Goal: Task Accomplishment & Management: Complete application form

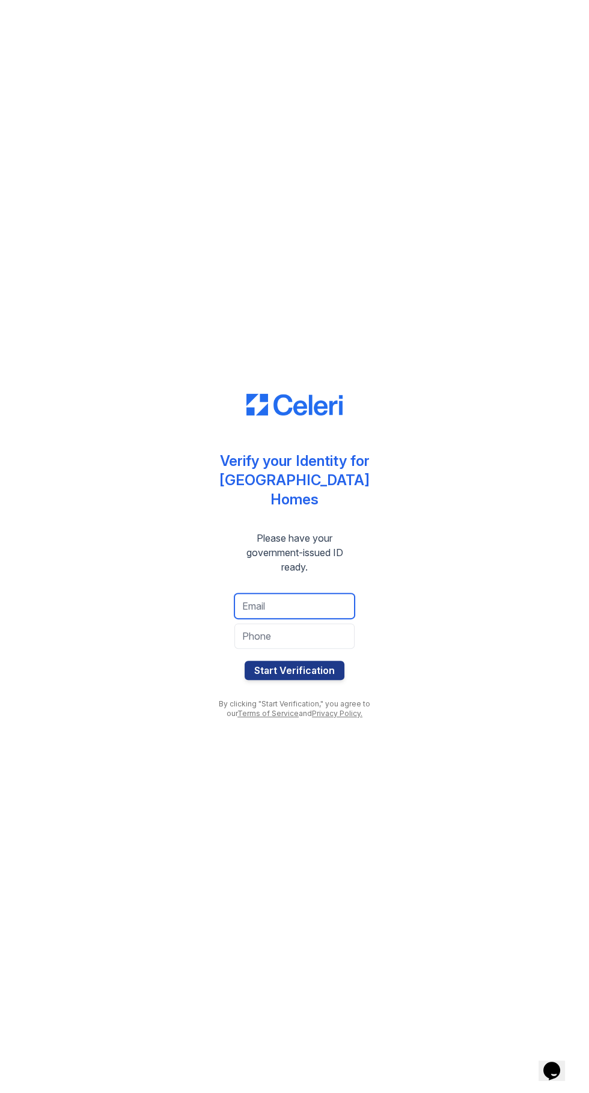
click at [325, 610] on input "email" at bounding box center [295, 606] width 120 height 25
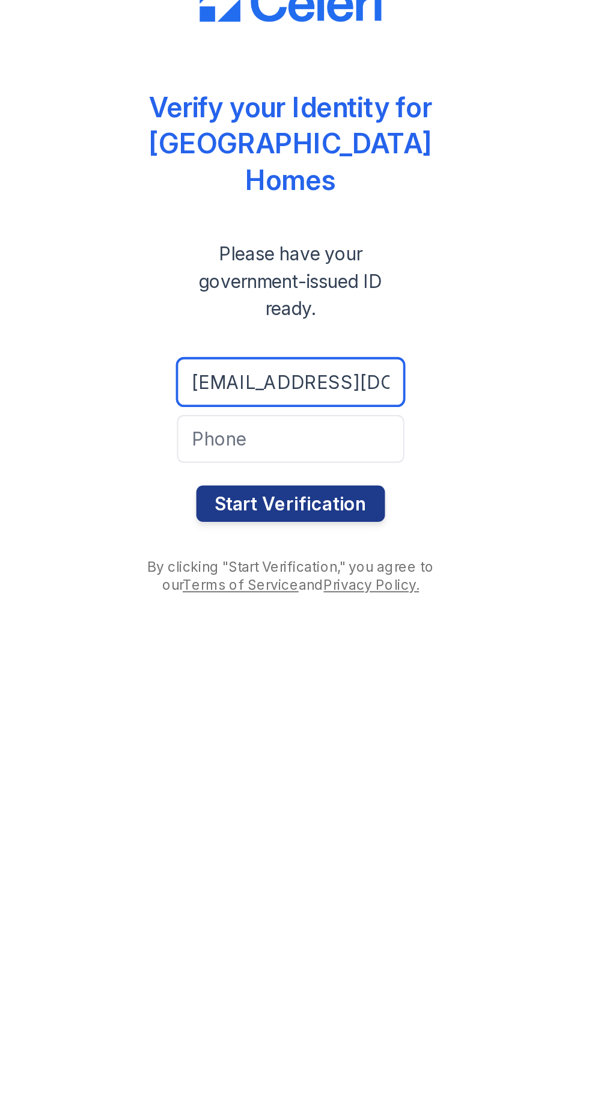
type input "tresselas@yahoo.com"
click at [309, 667] on button "Start Verification" at bounding box center [295, 670] width 100 height 19
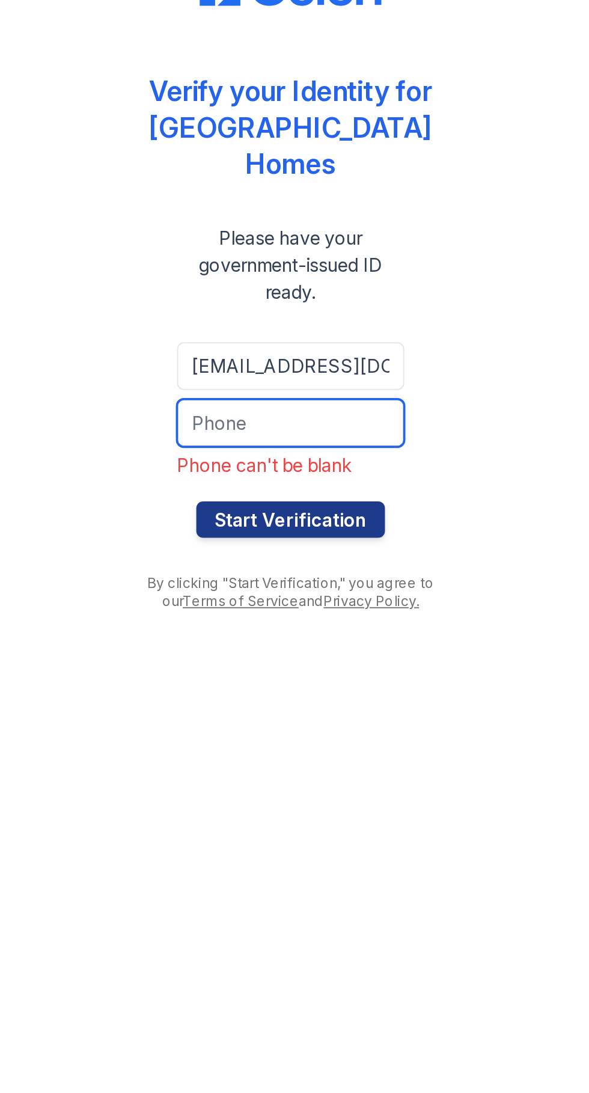
click at [328, 639] on input "tel" at bounding box center [295, 627] width 120 height 25
type input "6823191097"
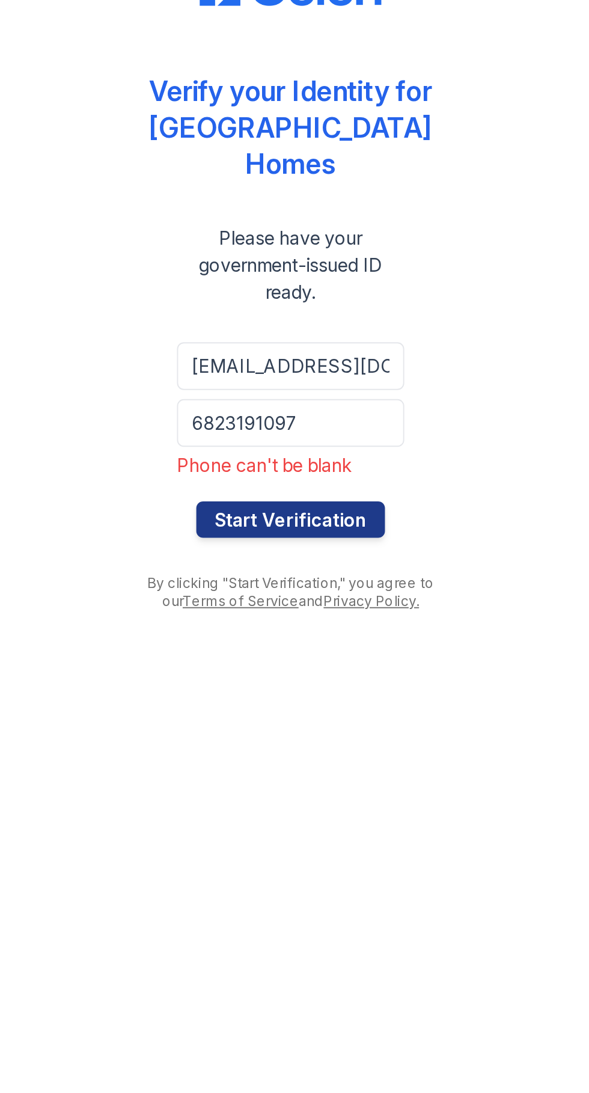
click at [315, 678] on button "Start Verification" at bounding box center [295, 678] width 100 height 19
